Goal: Task Accomplishment & Management: Manage account settings

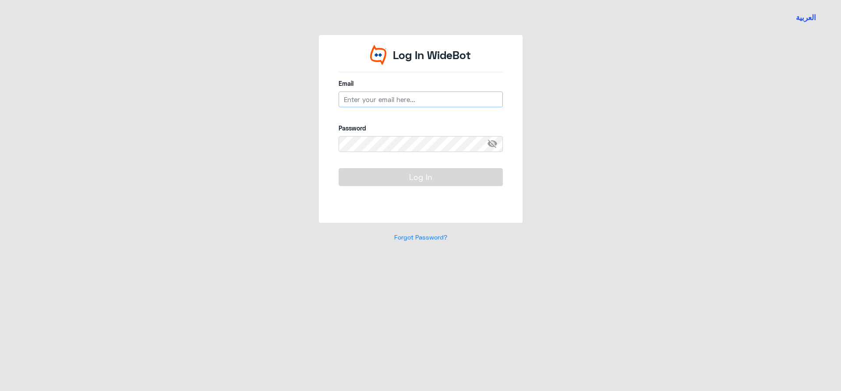
type input "[EMAIL_ADDRESS][DOMAIN_NAME]"
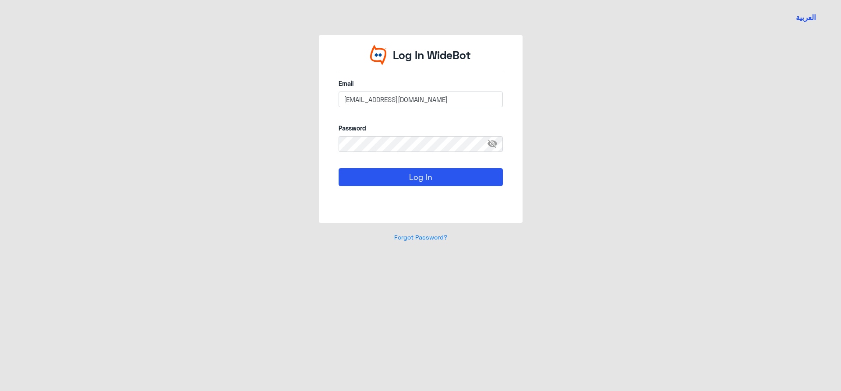
click at [492, 144] on span "visibility_off" at bounding box center [495, 144] width 16 height 16
click at [443, 174] on button "Log In" at bounding box center [420, 177] width 164 height 18
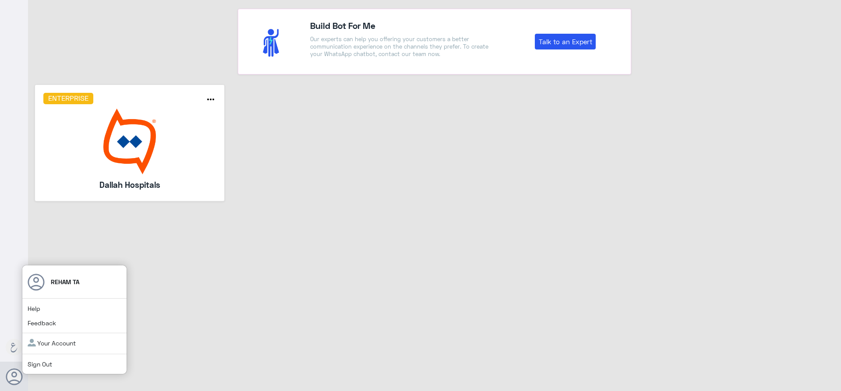
click at [46, 365] on link "Sign Out" at bounding box center [40, 363] width 25 height 7
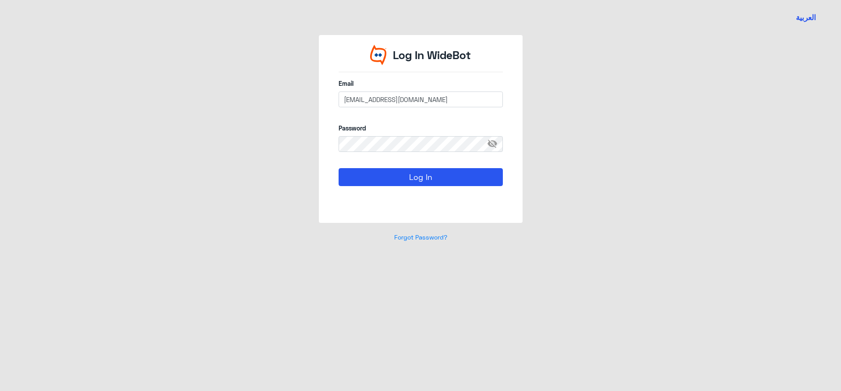
click at [491, 143] on span "visibility_off" at bounding box center [495, 144] width 16 height 16
